Goal: Find specific page/section: Find specific page/section

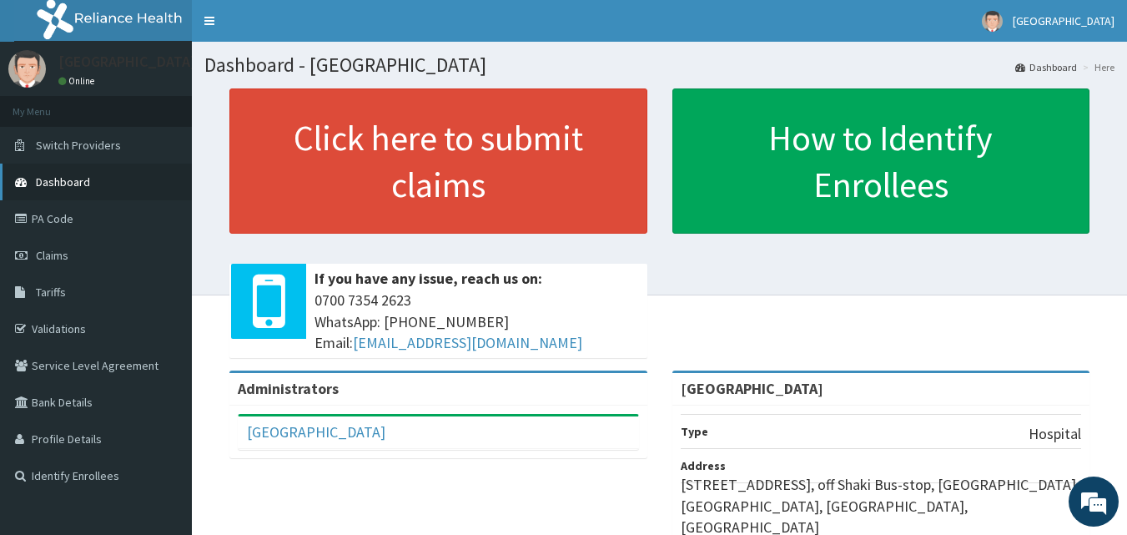
click at [80, 184] on span "Dashboard" at bounding box center [63, 181] width 54 height 15
click at [83, 329] on link "Validations" at bounding box center [96, 328] width 192 height 37
